Goal: Transaction & Acquisition: Book appointment/travel/reservation

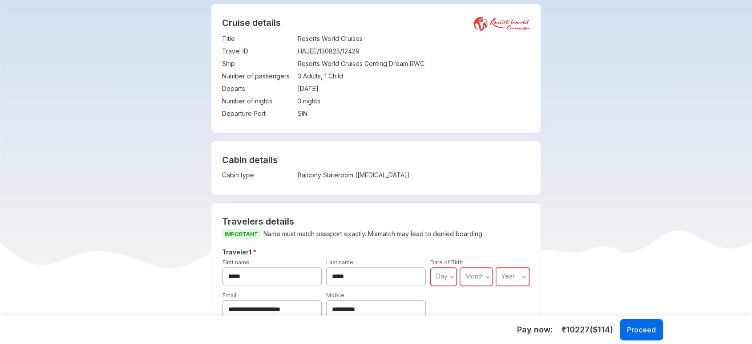
scroll to position [104, 0]
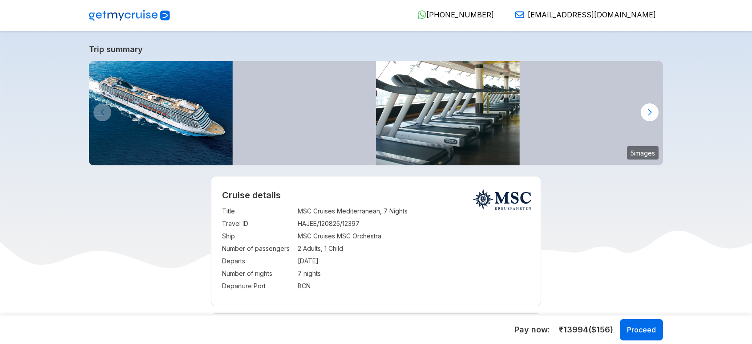
select select "**"
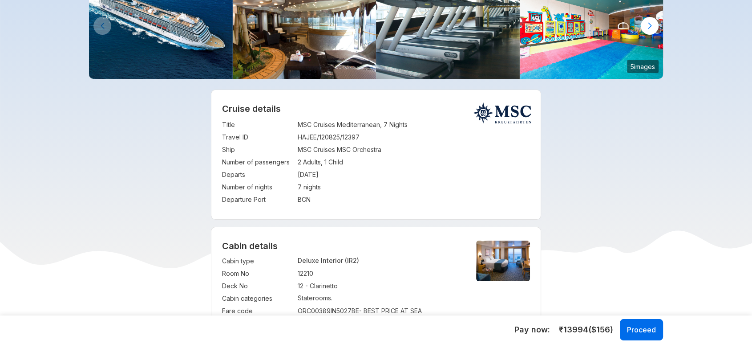
scroll to position [87, 0]
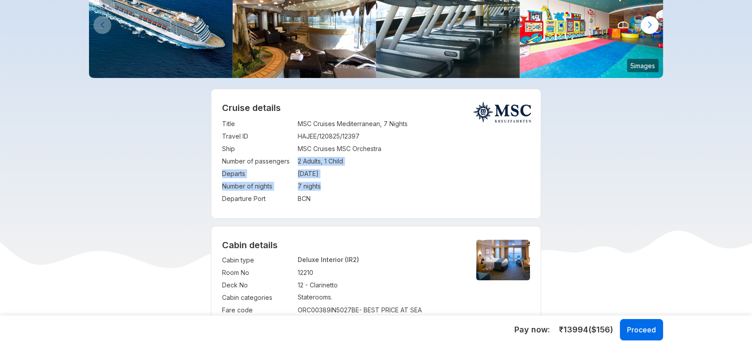
drag, startPoint x: 297, startPoint y: 160, endPoint x: 329, endPoint y: 186, distance: 41.5
click at [329, 186] on tbody "Title : MSC Cruises Mediterranean, 7 Nights Travel ID : HAJEE/120825/12397 Ship…" at bounding box center [376, 161] width 308 height 87
click at [430, 171] on td "[DATE]" at bounding box center [414, 173] width 233 height 12
click at [320, 160] on td "2 Adults, 1 Child" at bounding box center [414, 161] width 233 height 12
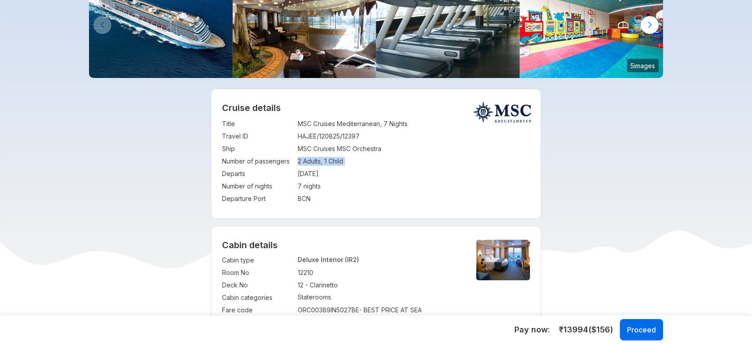
click at [320, 160] on td "2 Adults, 1 Child" at bounding box center [414, 161] width 233 height 12
copy td "2 Adults, 1 Child"
click at [371, 202] on td "BCN" at bounding box center [414, 198] width 233 height 12
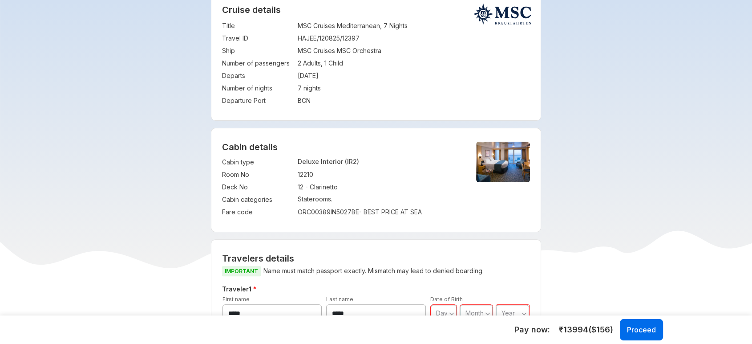
scroll to position [0, 0]
